Goal: Task Accomplishment & Management: Use online tool/utility

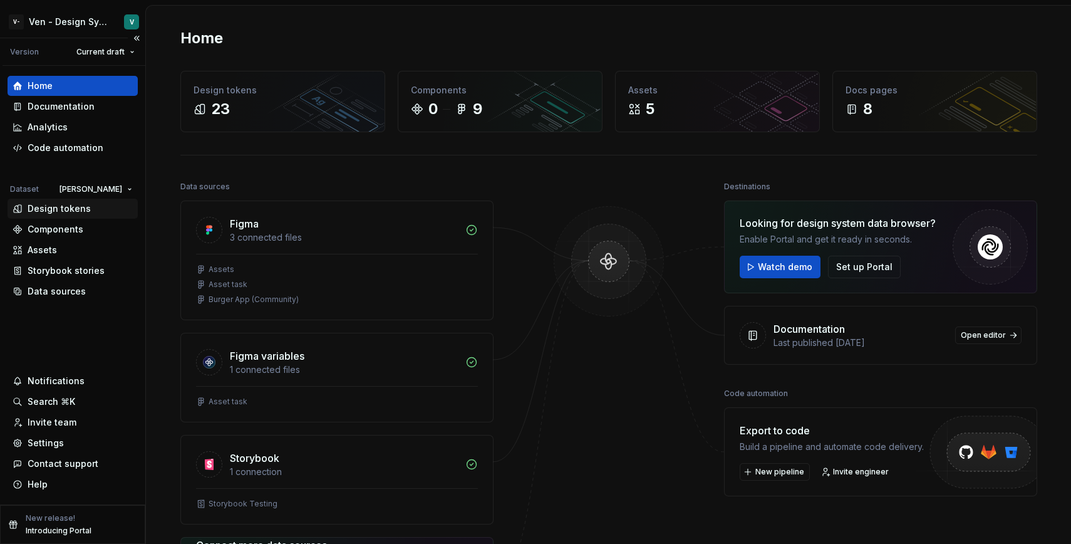
click at [96, 209] on div "Design tokens" at bounding box center [73, 208] width 120 height 13
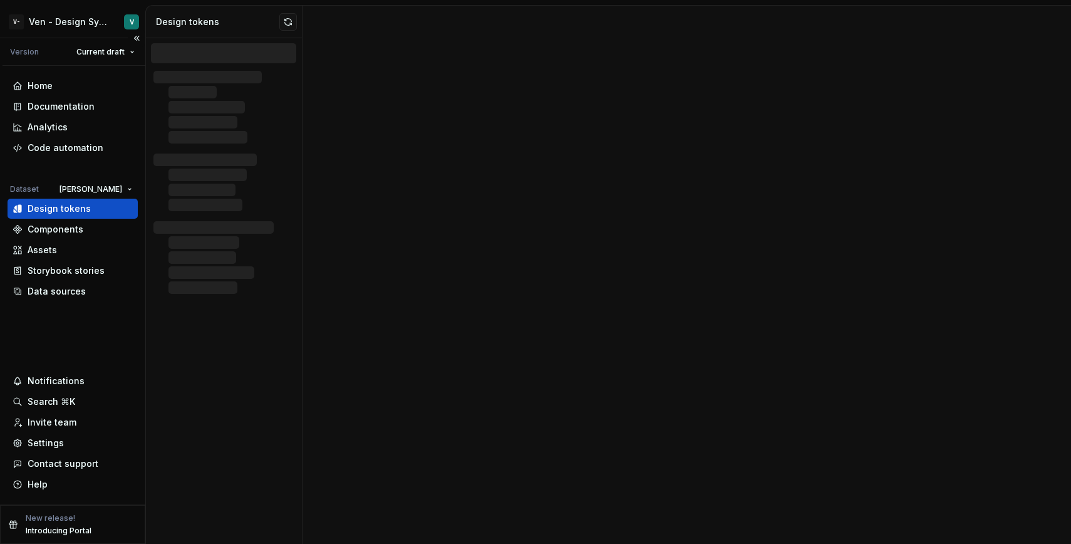
click at [65, 209] on div "Design tokens" at bounding box center [59, 208] width 63 height 13
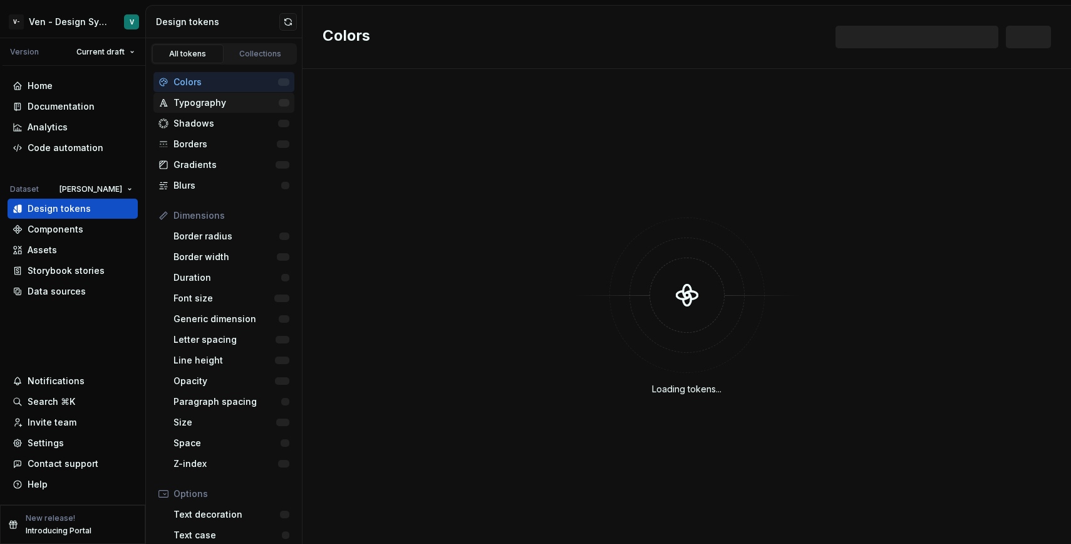
click at [243, 111] on div "Typography" at bounding box center [223, 103] width 141 height 20
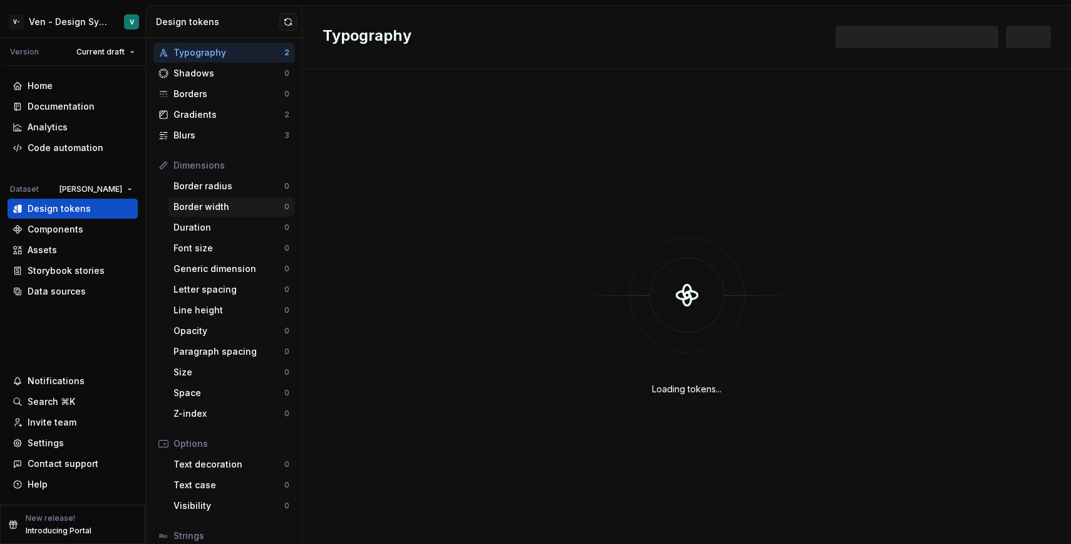
scroll to position [142, 0]
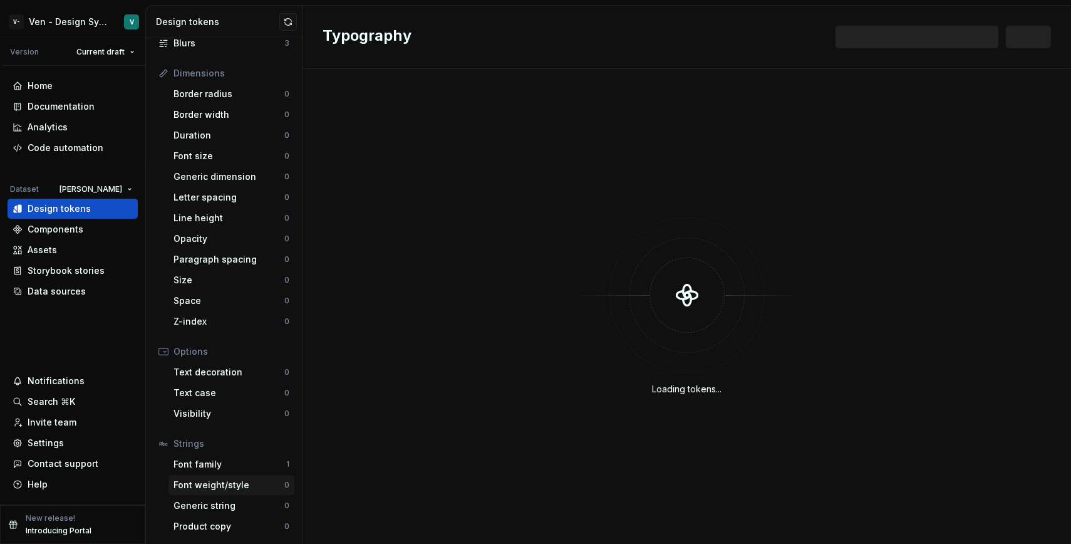
click at [243, 482] on div "Font weight/style" at bounding box center [229, 485] width 111 height 13
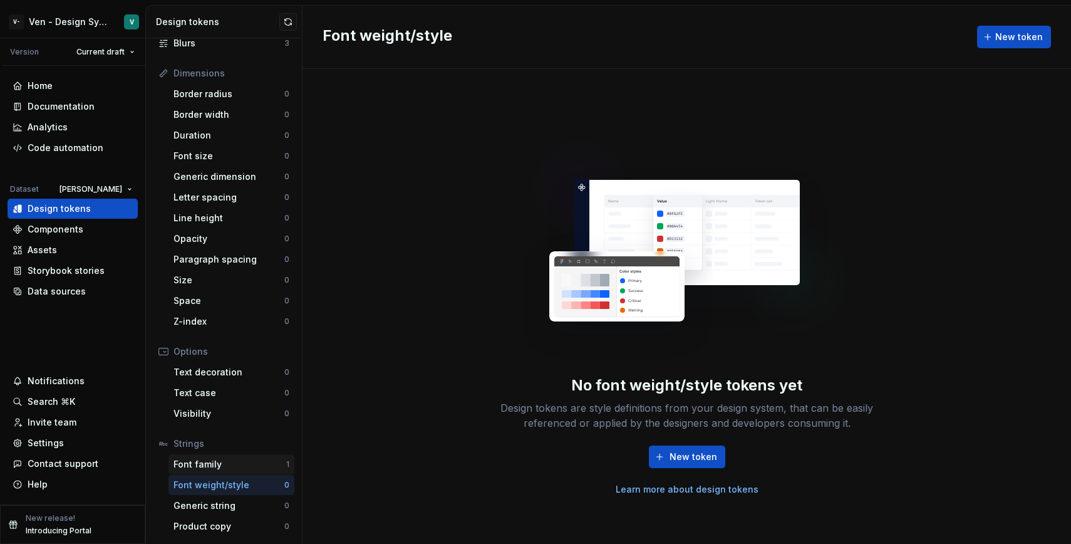
click at [237, 471] on div "Font family 1" at bounding box center [232, 464] width 126 height 20
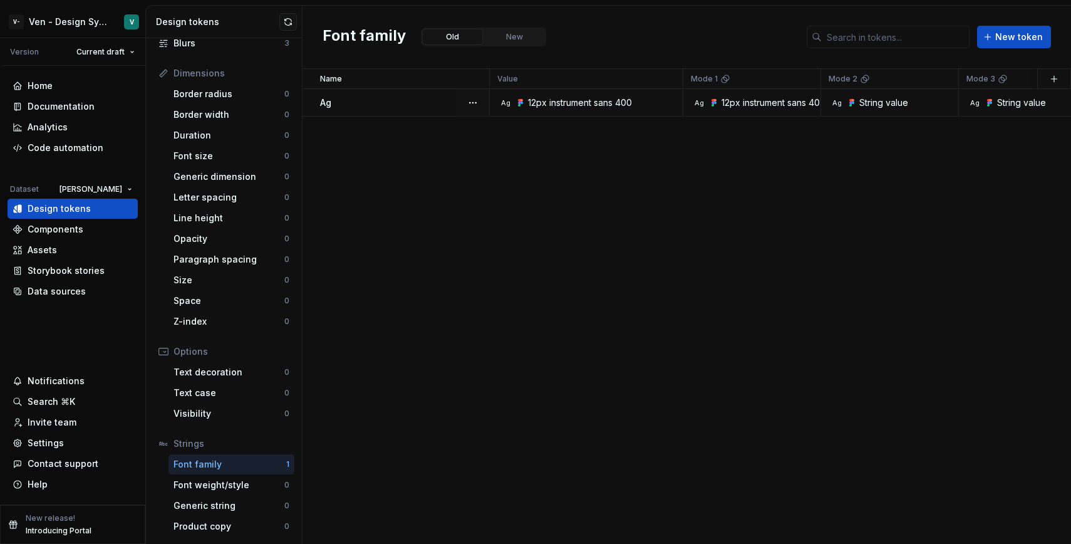
click at [912, 99] on div "Ag String value" at bounding box center [893, 102] width 128 height 13
click at [888, 105] on div "String value" at bounding box center [884, 102] width 49 height 13
click at [1036, 102] on div "String value" at bounding box center [1021, 102] width 49 height 13
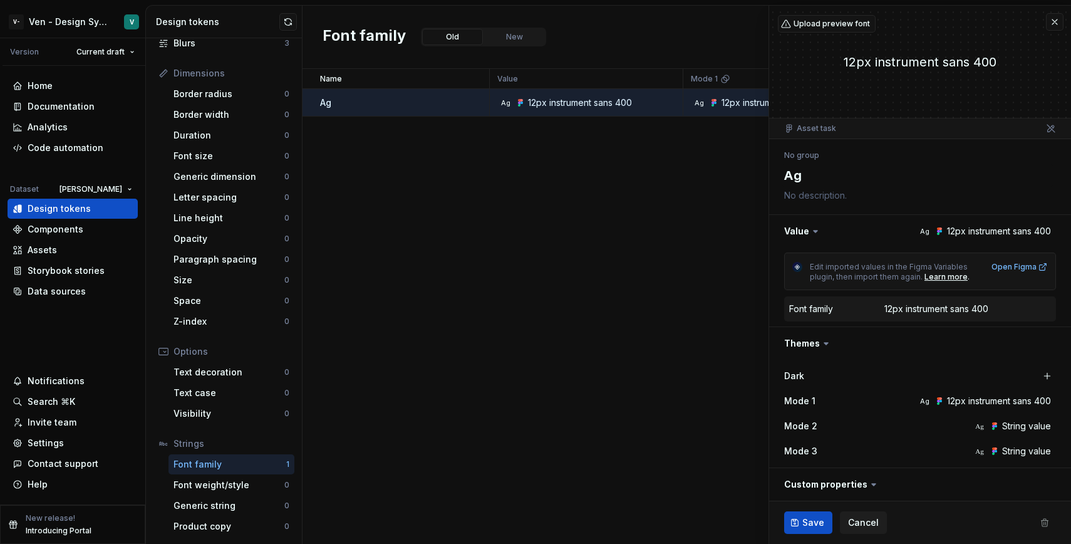
type textarea "*"
